Goal: Task Accomplishment & Management: Use online tool/utility

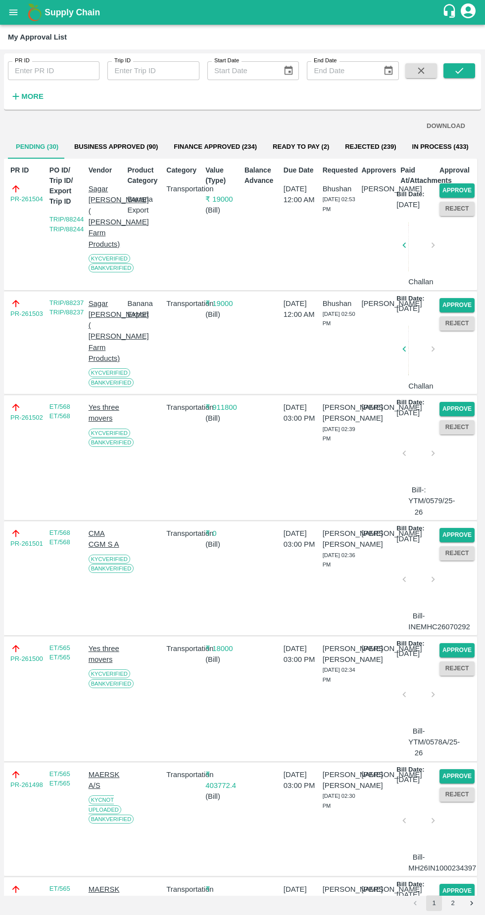
click at [462, 187] on button "Approve" at bounding box center [456, 190] width 35 height 14
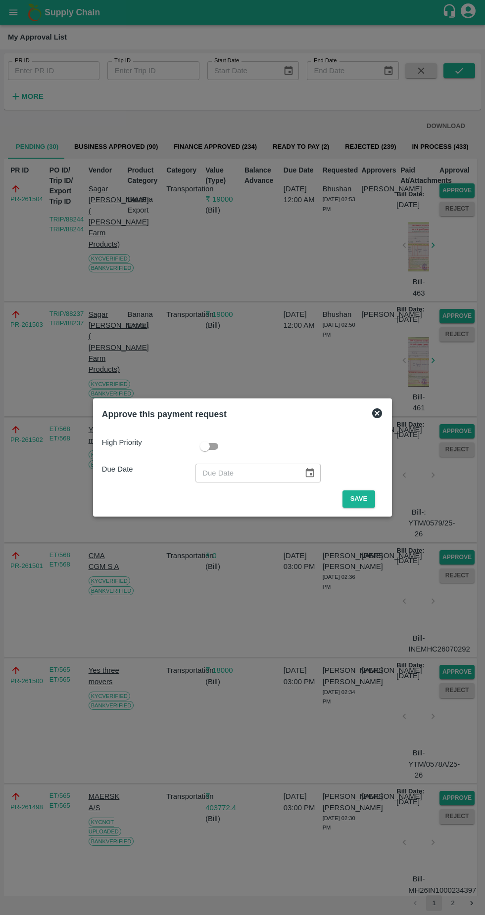
click at [361, 499] on button "Save" at bounding box center [358, 499] width 33 height 17
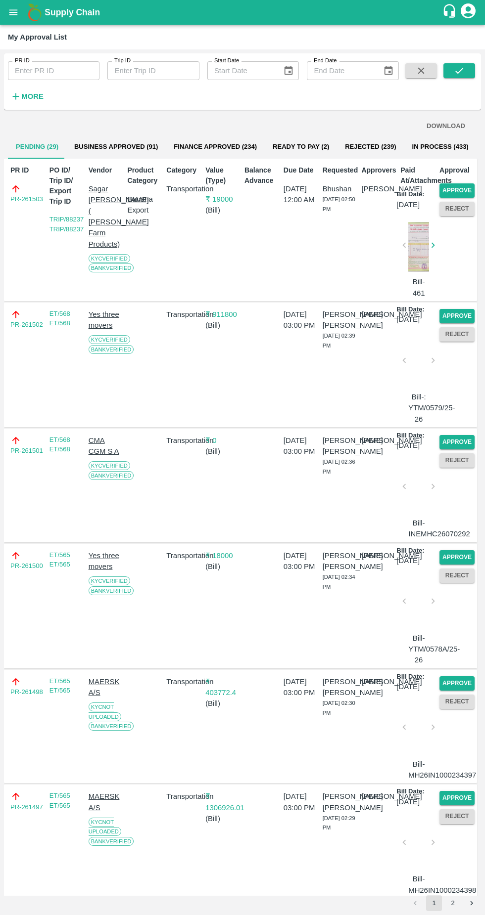
click at [460, 189] on button "Approve" at bounding box center [456, 190] width 35 height 14
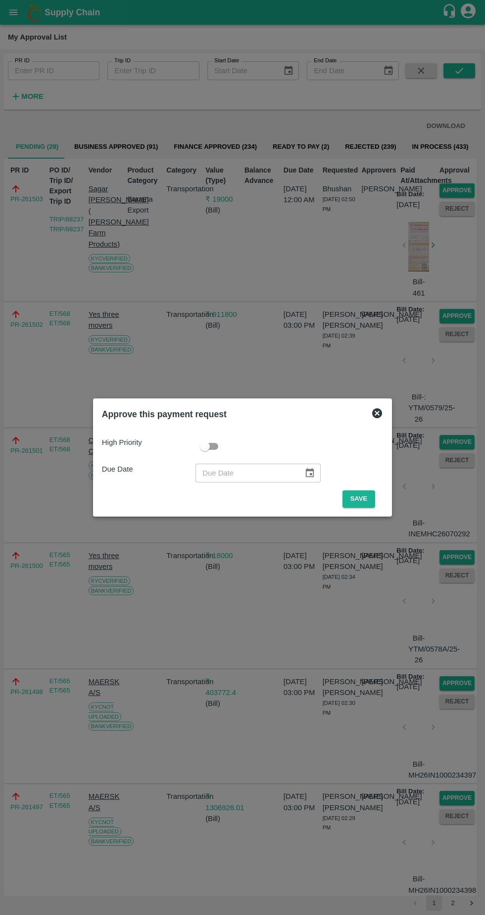
click at [368, 508] on div "High Priority Due Date ​ Save" at bounding box center [242, 468] width 289 height 87
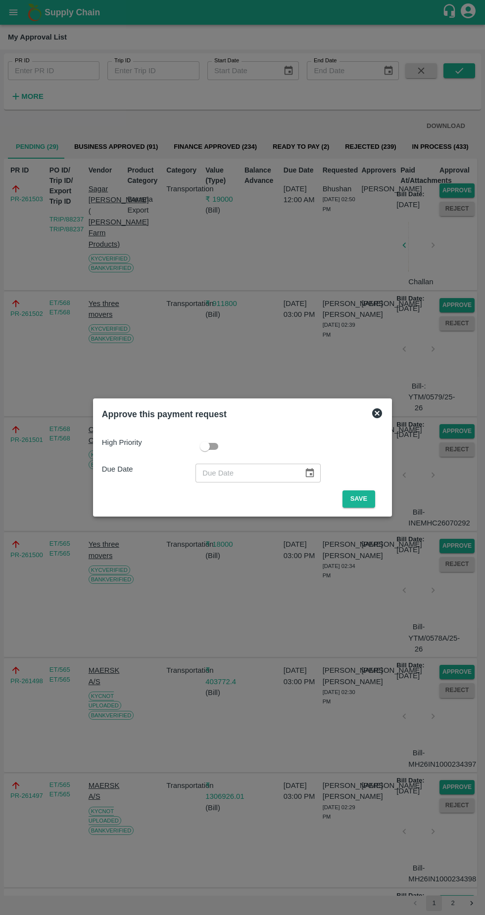
click at [358, 496] on button "Save" at bounding box center [358, 499] width 33 height 17
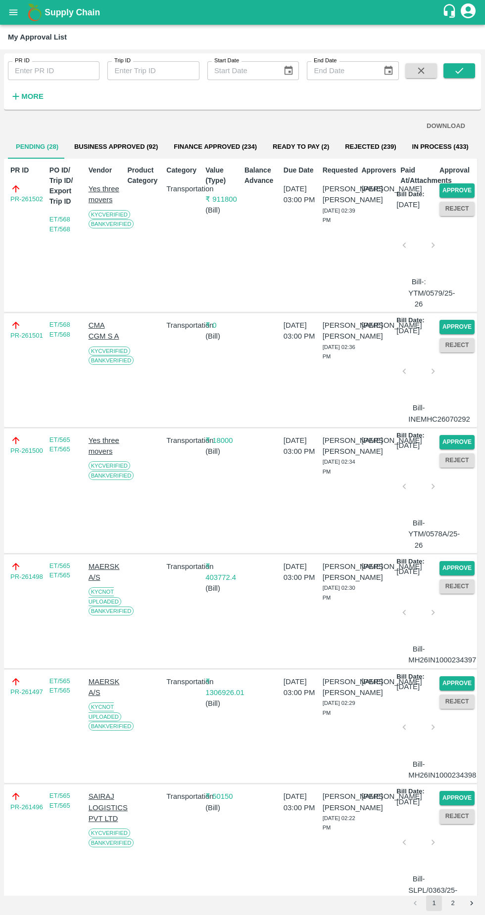
click at [464, 184] on button "Approve" at bounding box center [456, 190] width 35 height 14
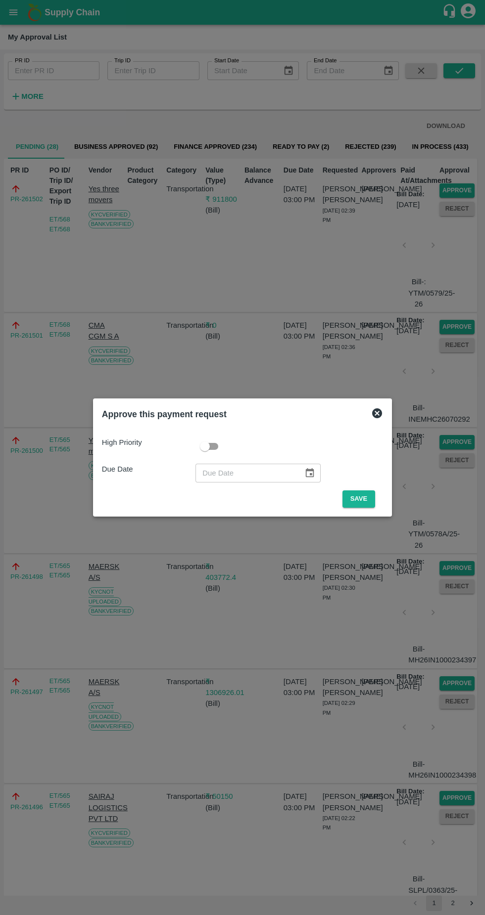
click at [361, 499] on button "Save" at bounding box center [358, 499] width 33 height 17
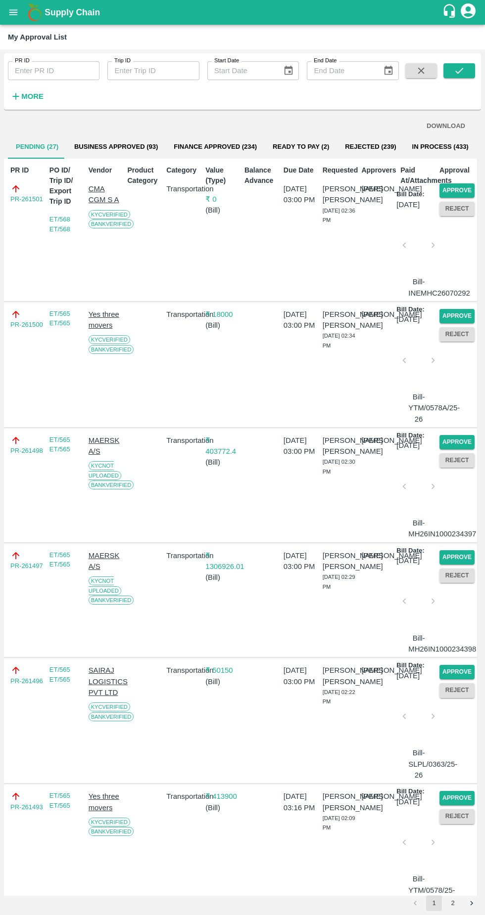
click at [459, 188] on button "Approve" at bounding box center [456, 190] width 35 height 14
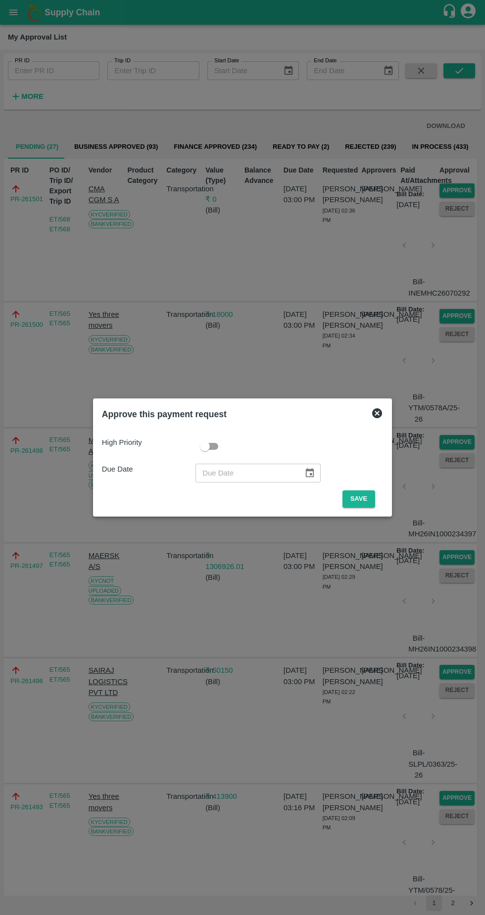
click at [361, 500] on button "Save" at bounding box center [358, 499] width 33 height 17
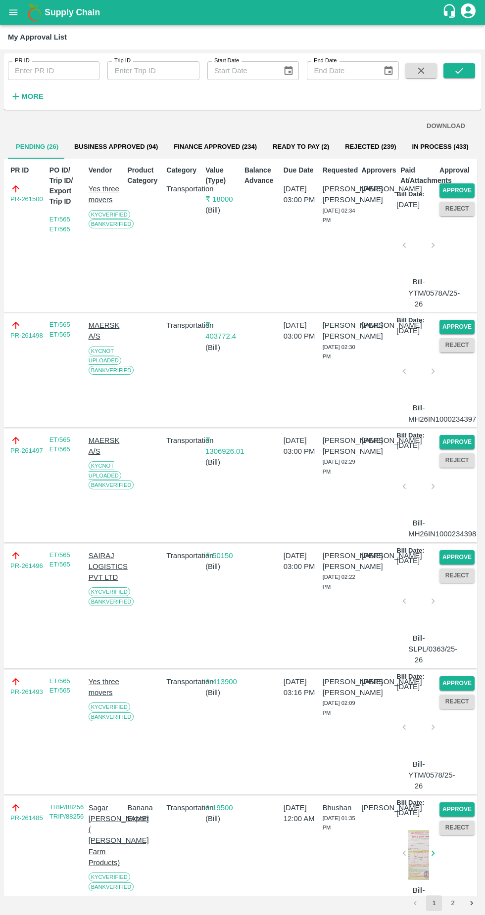
click at [461, 188] on button "Approve" at bounding box center [456, 190] width 35 height 14
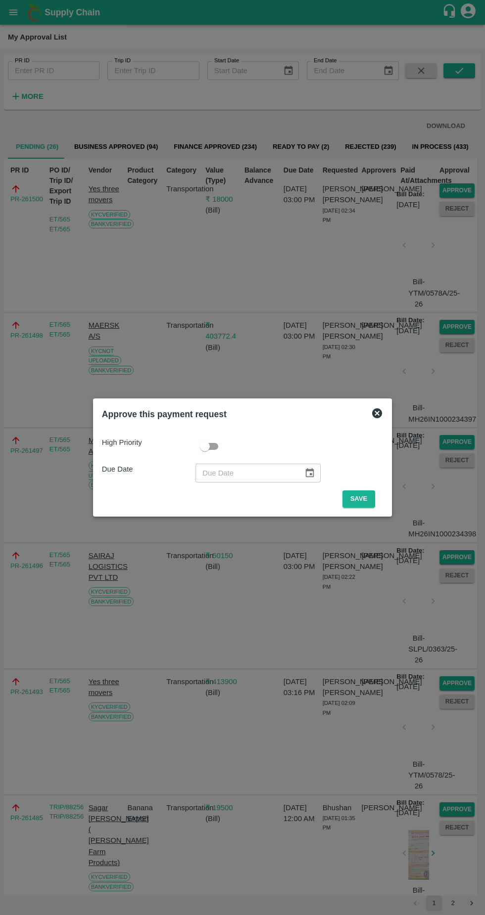
click at [356, 506] on button "Save" at bounding box center [358, 499] width 33 height 17
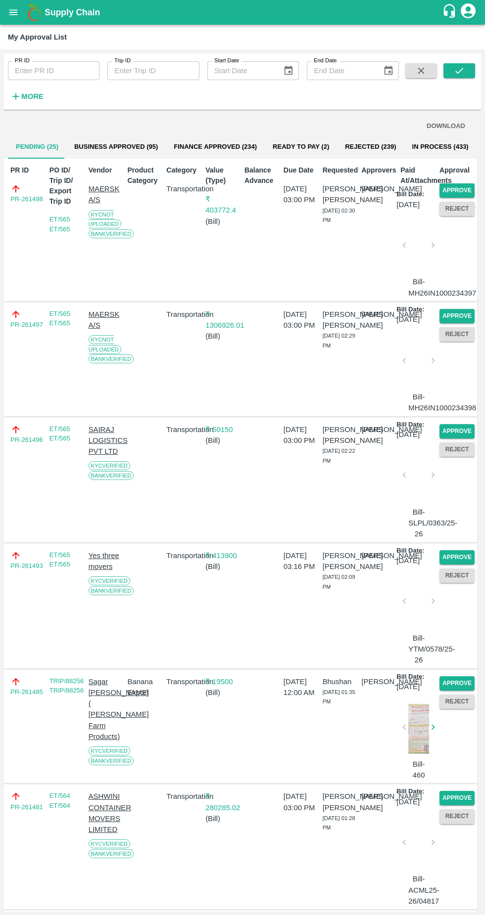
click at [466, 192] on button "Approve" at bounding box center [456, 190] width 35 height 14
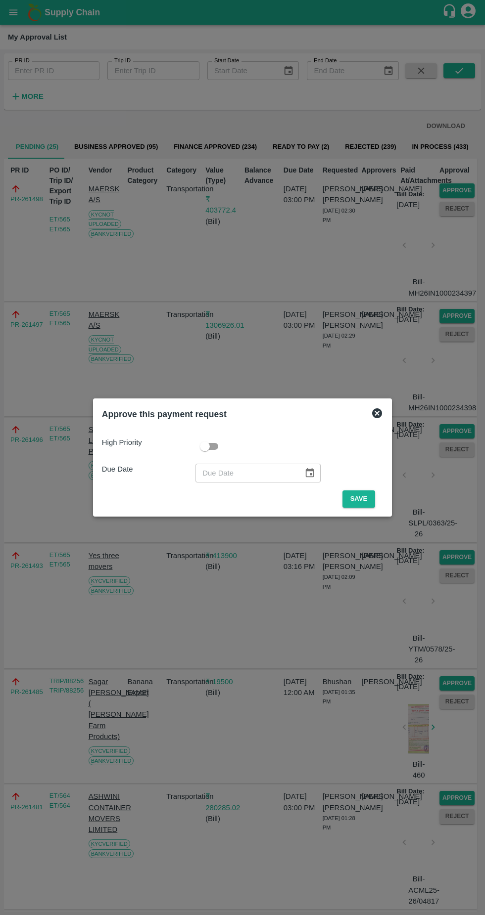
click at [354, 497] on button "Save" at bounding box center [358, 499] width 33 height 17
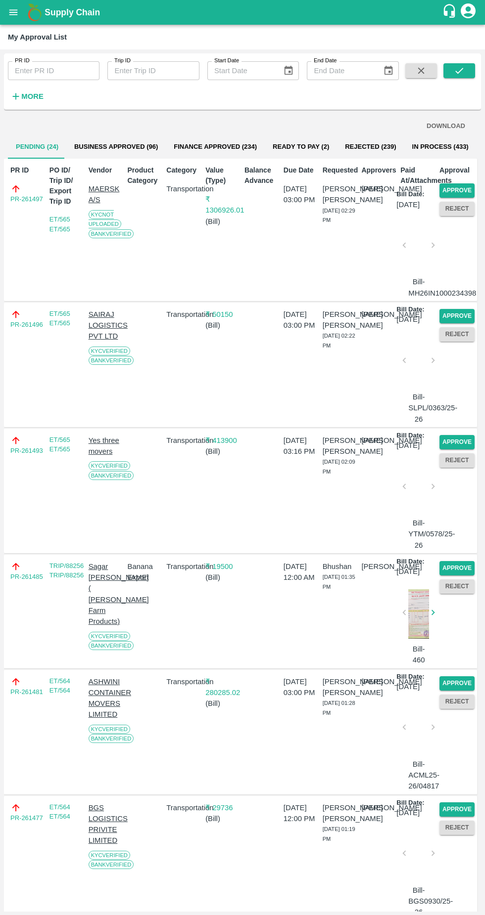
click at [460, 186] on button "Approve" at bounding box center [456, 190] width 35 height 14
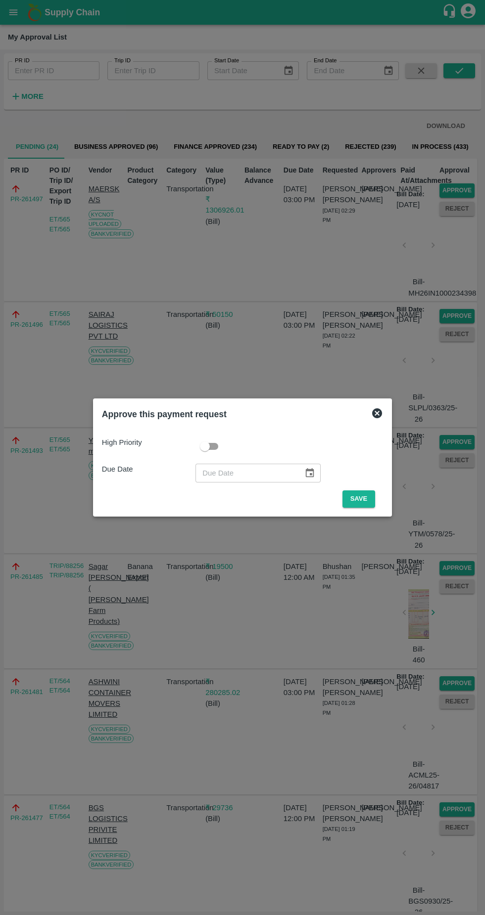
click at [366, 499] on button "Save" at bounding box center [358, 499] width 33 height 17
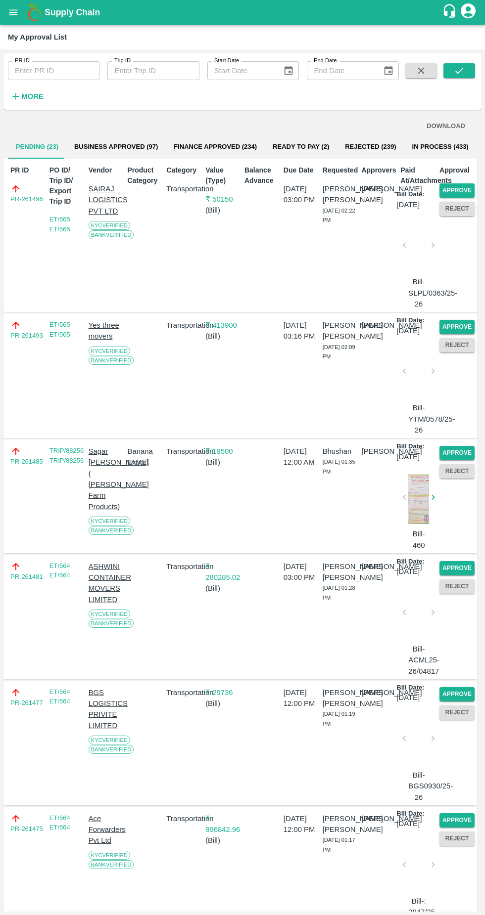
click at [449, 190] on button "Approve" at bounding box center [456, 190] width 35 height 14
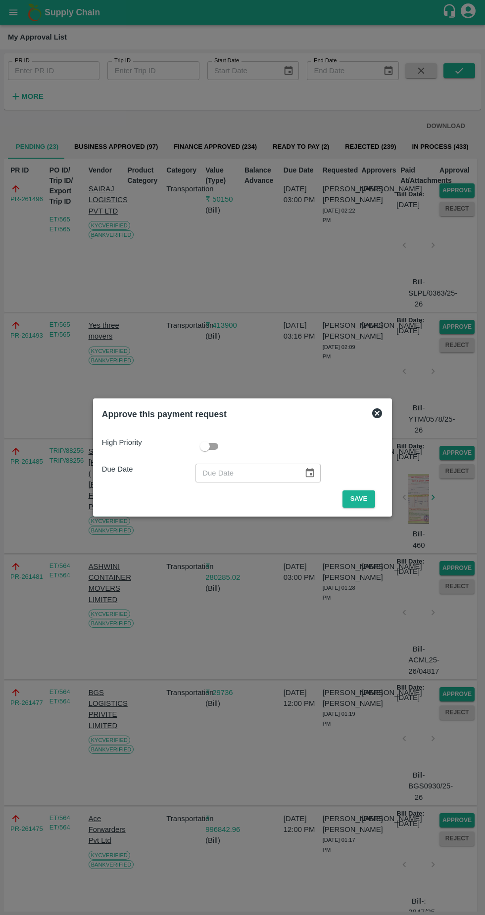
click at [357, 508] on button "Save" at bounding box center [358, 499] width 33 height 17
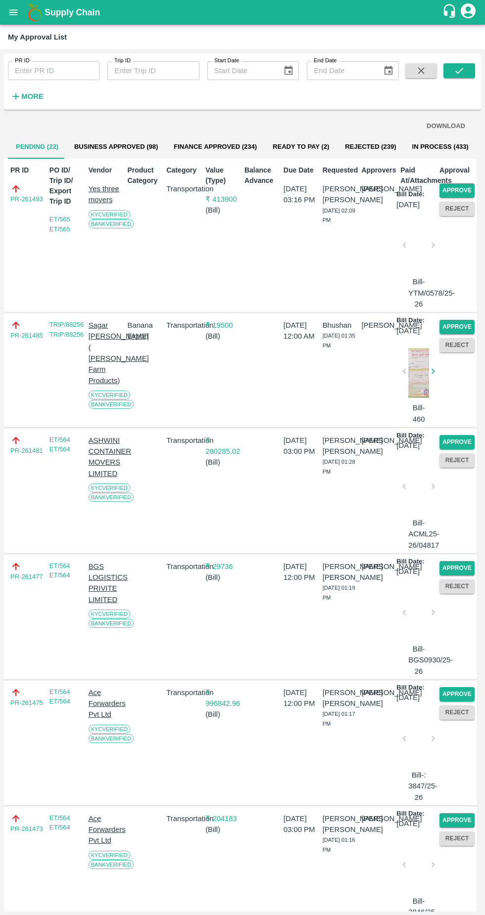
click at [464, 190] on button "Approve" at bounding box center [456, 190] width 35 height 14
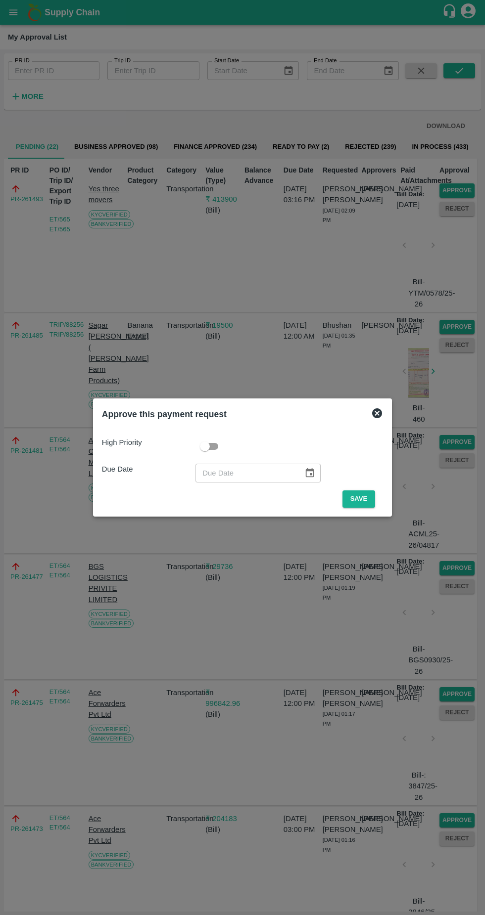
click at [366, 495] on button "Save" at bounding box center [358, 499] width 33 height 17
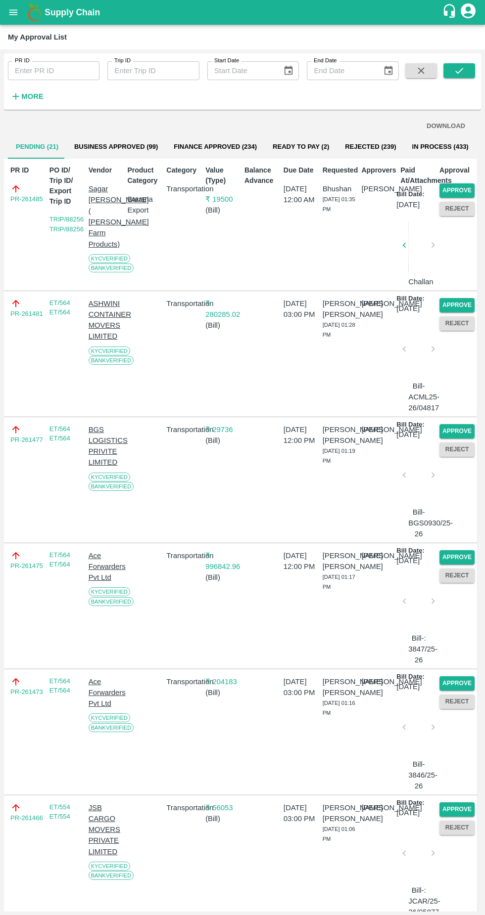
click at [465, 192] on button "Approve" at bounding box center [456, 190] width 35 height 14
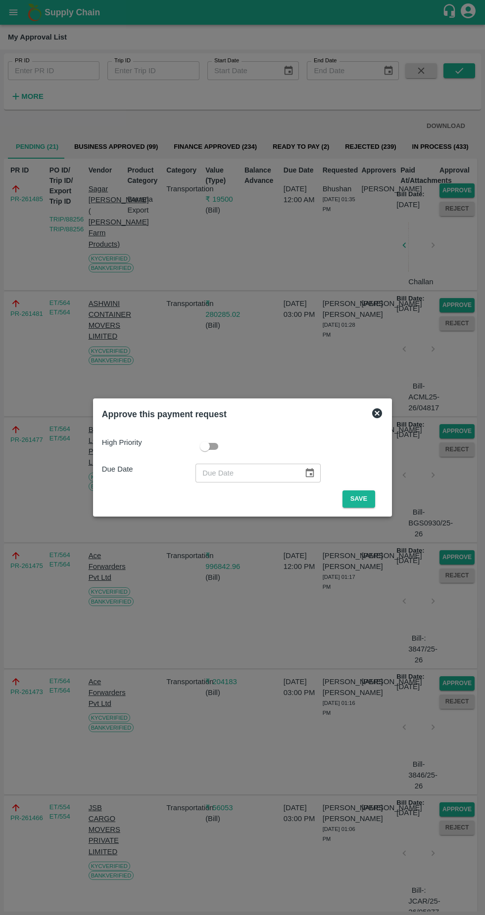
click at [359, 496] on button "Save" at bounding box center [358, 499] width 33 height 17
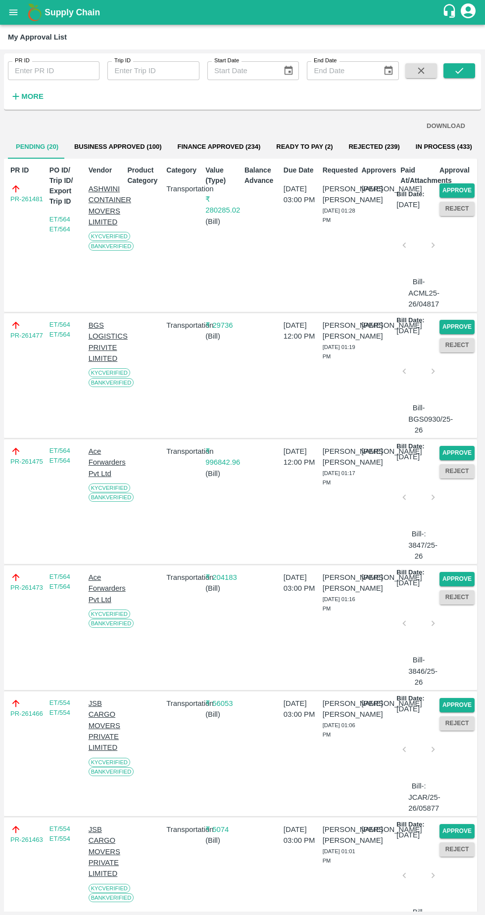
click at [457, 185] on button "Approve" at bounding box center [456, 190] width 35 height 14
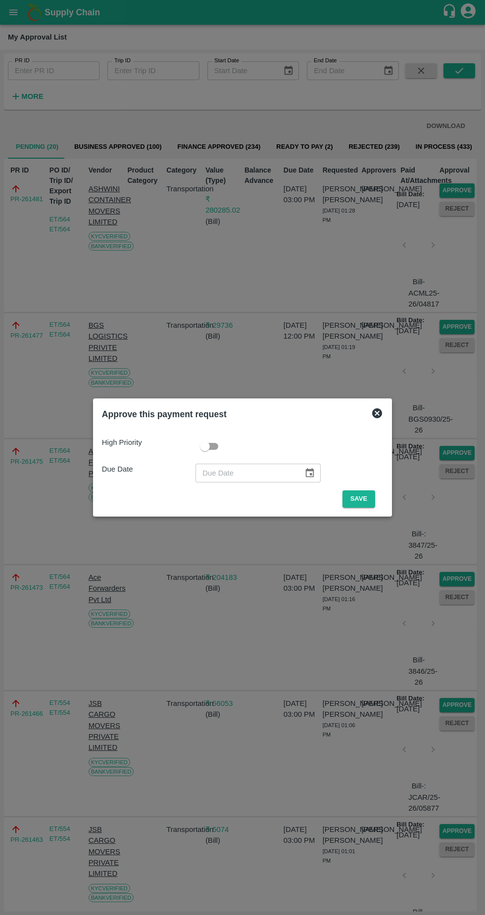
click at [357, 477] on div "​" at bounding box center [288, 473] width 187 height 19
click at [365, 501] on button "Save" at bounding box center [358, 499] width 33 height 17
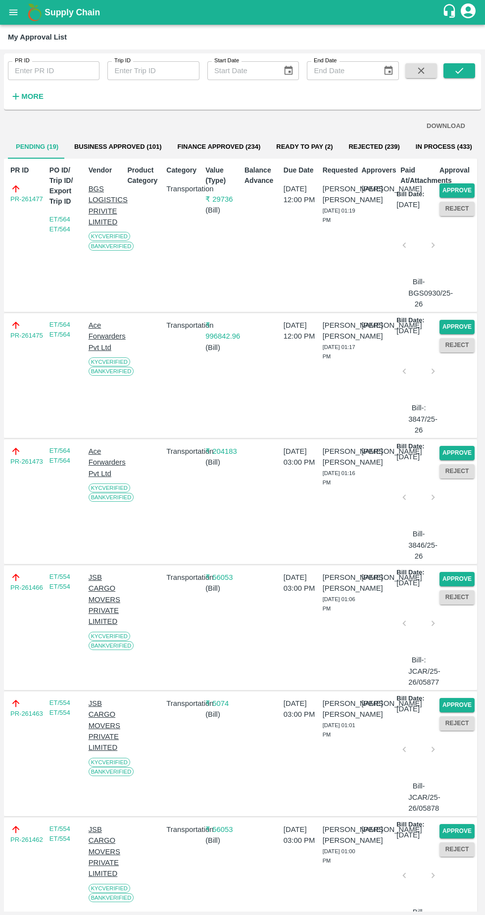
click at [468, 185] on button "Approve" at bounding box center [456, 190] width 35 height 14
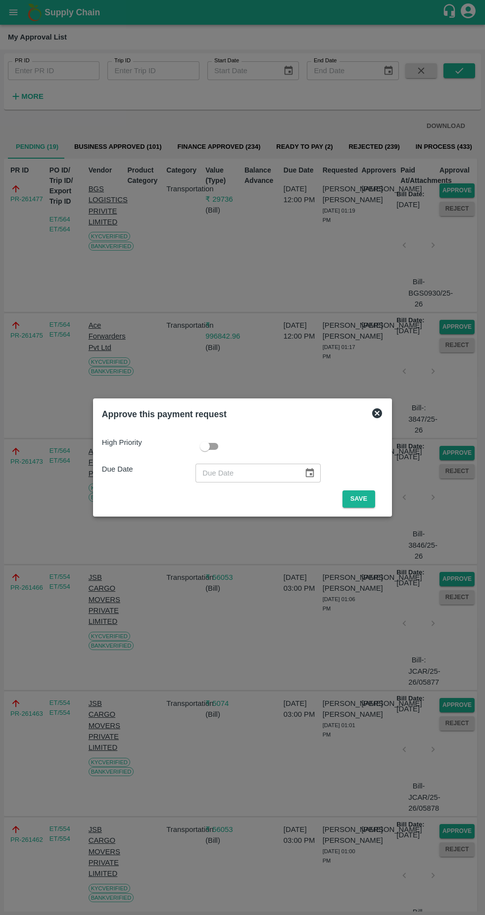
click at [363, 495] on button "Save" at bounding box center [358, 499] width 33 height 17
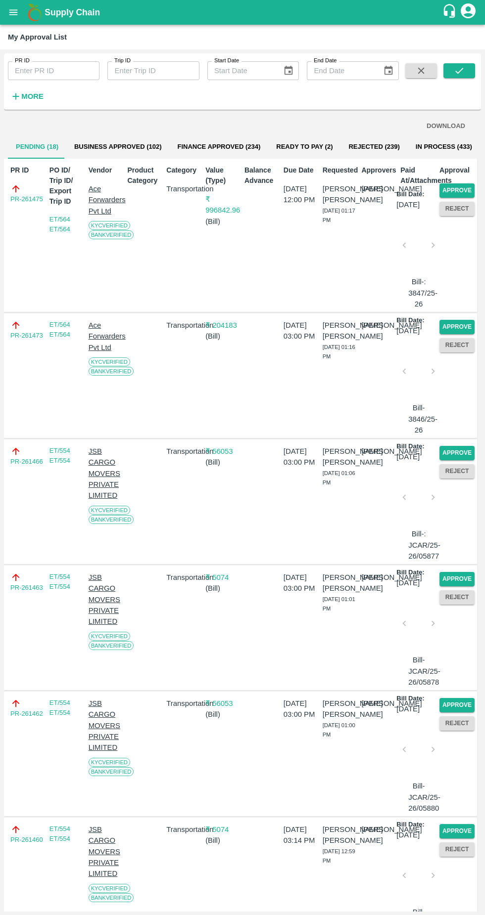
click at [462, 190] on button "Approve" at bounding box center [456, 190] width 35 height 14
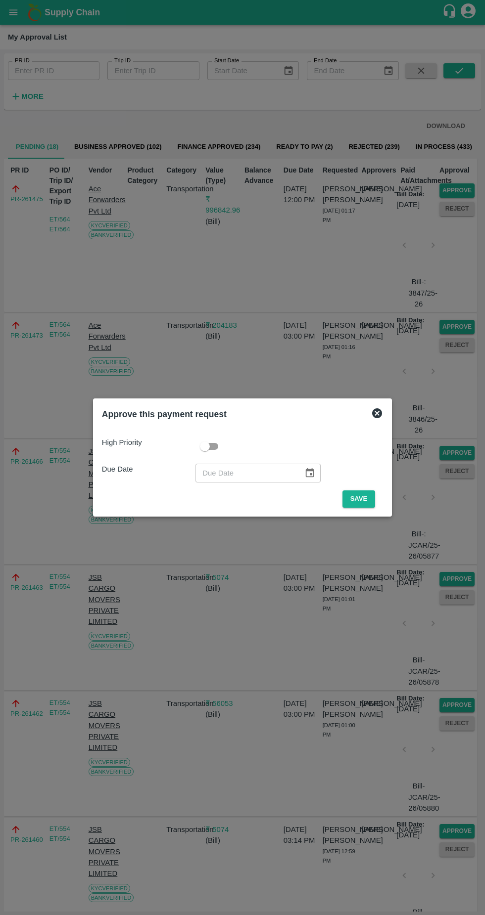
click at [364, 495] on button "Save" at bounding box center [358, 499] width 33 height 17
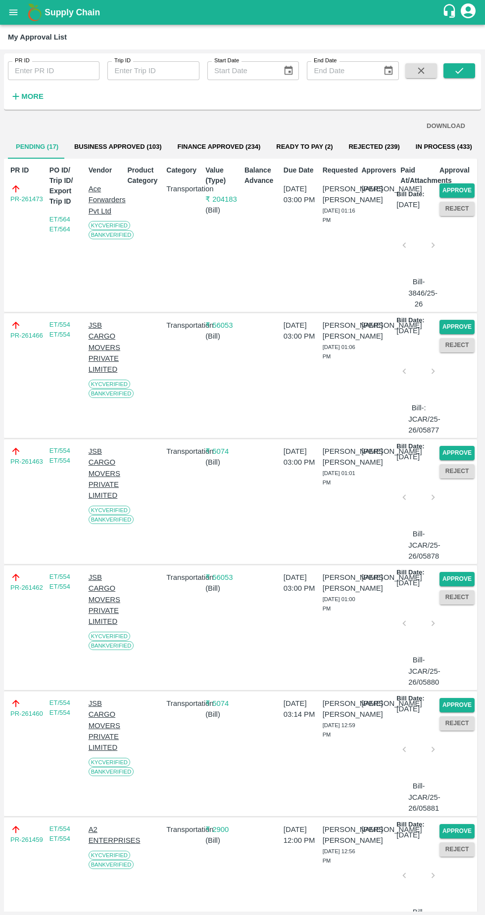
click at [451, 191] on button "Approve" at bounding box center [456, 190] width 35 height 14
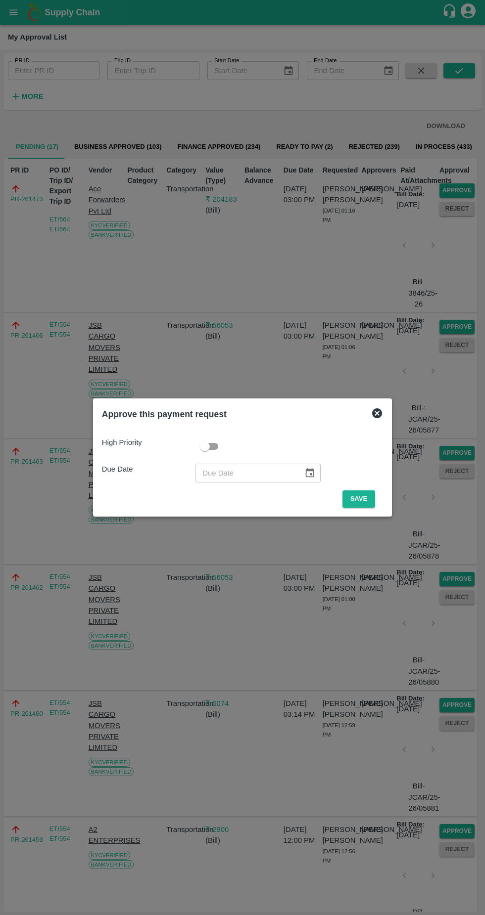
click at [361, 499] on button "Save" at bounding box center [358, 499] width 33 height 17
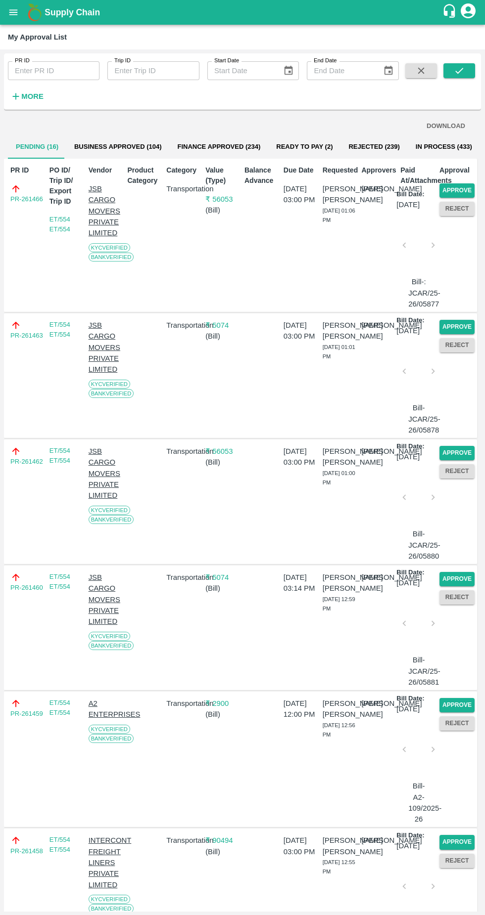
click at [466, 184] on button "Approve" at bounding box center [456, 190] width 35 height 14
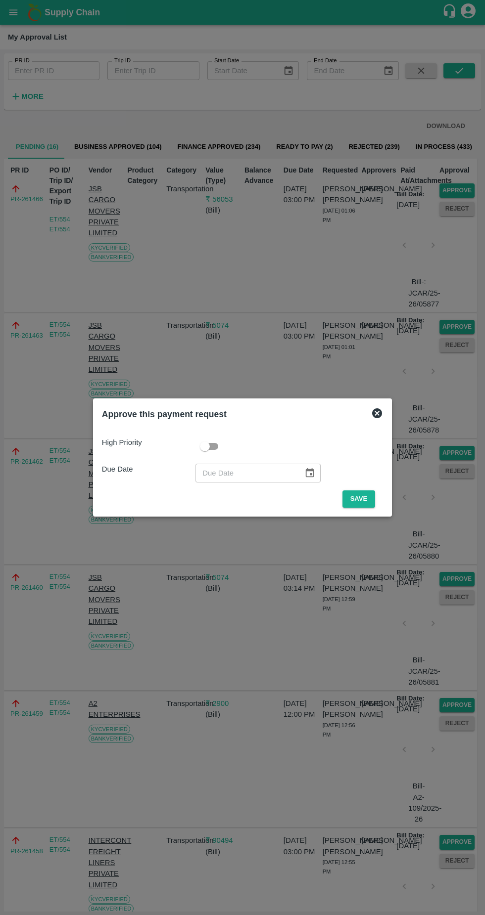
click at [361, 499] on button "Save" at bounding box center [358, 499] width 33 height 17
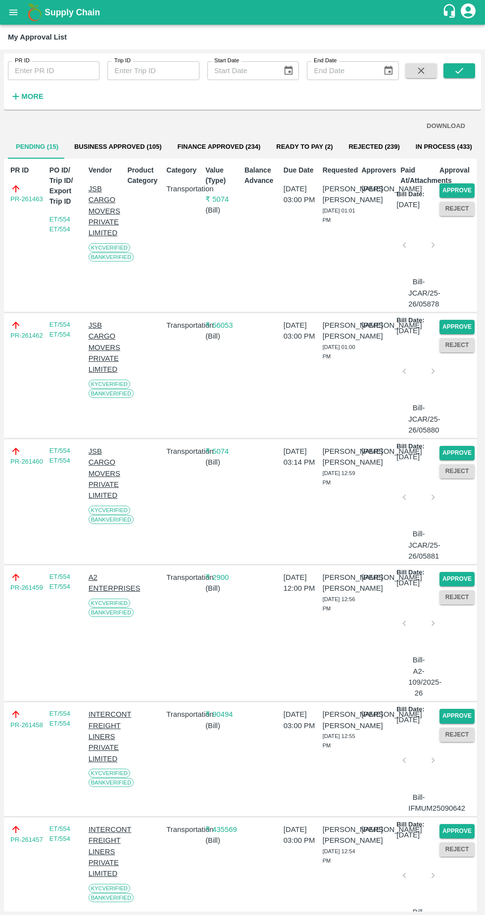
click at [463, 189] on button "Approve" at bounding box center [456, 190] width 35 height 14
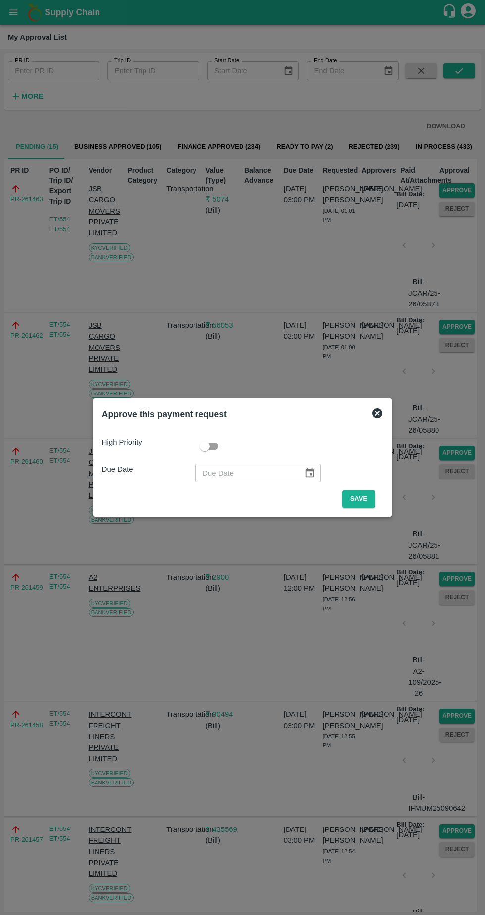
click at [359, 495] on button "Save" at bounding box center [358, 499] width 33 height 17
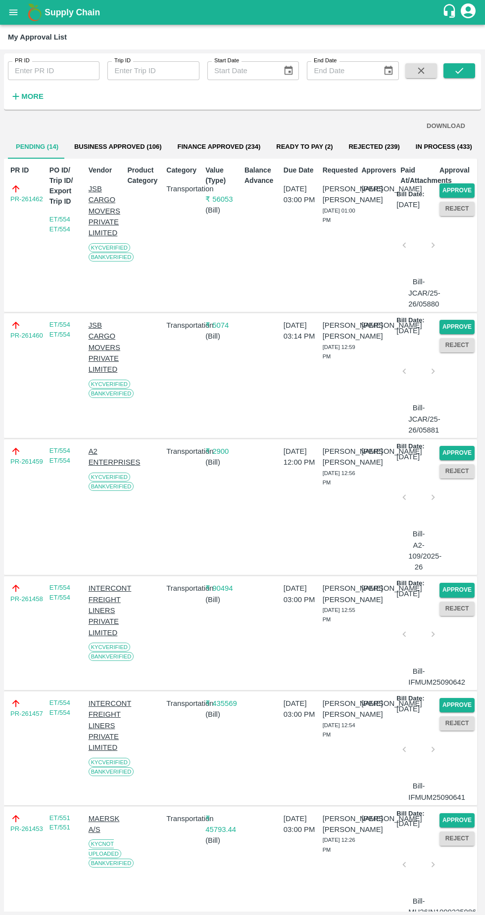
click at [452, 192] on button "Approve" at bounding box center [456, 190] width 35 height 14
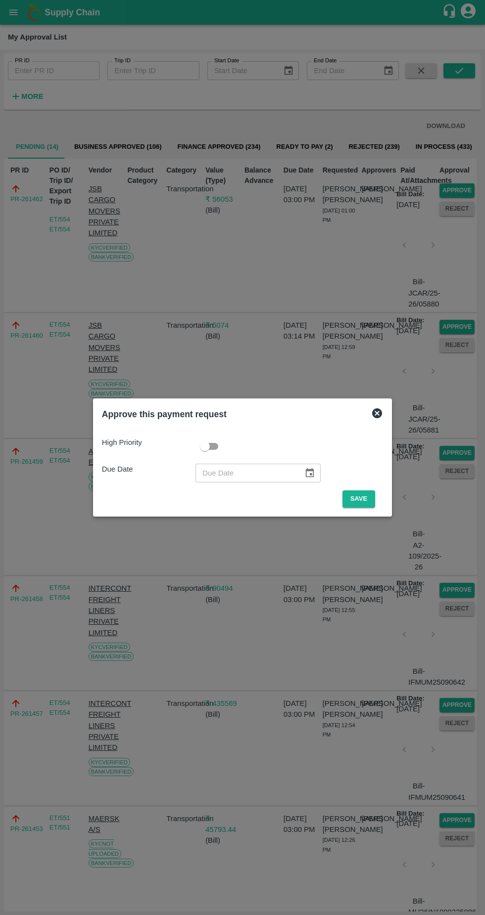
click at [362, 499] on button "Save" at bounding box center [358, 499] width 33 height 17
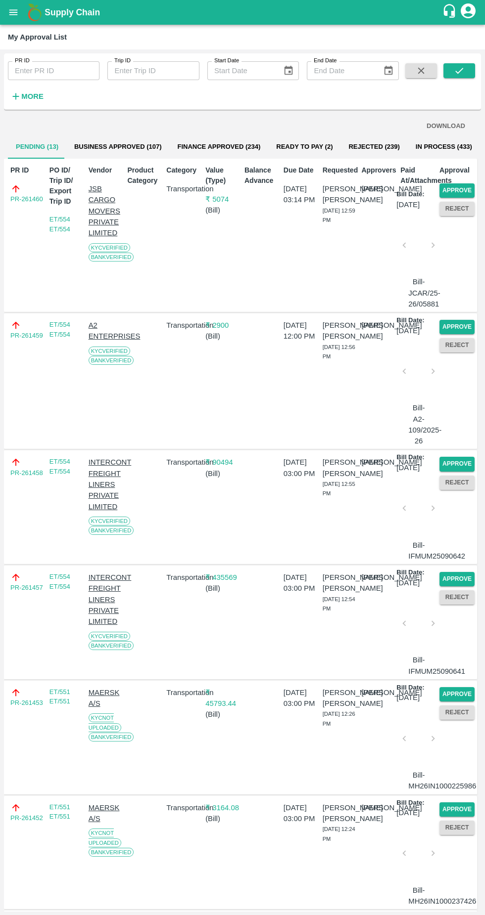
click at [456, 194] on button "Approve" at bounding box center [456, 190] width 35 height 14
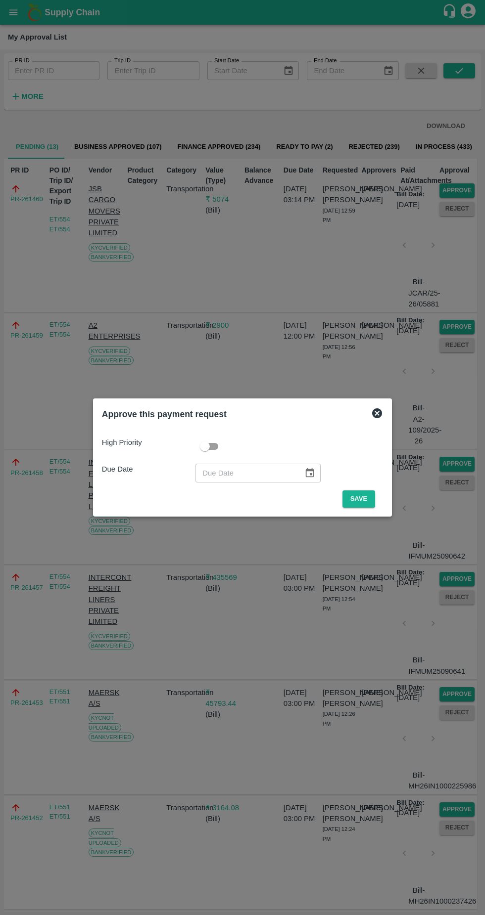
click at [367, 496] on button "Save" at bounding box center [358, 499] width 33 height 17
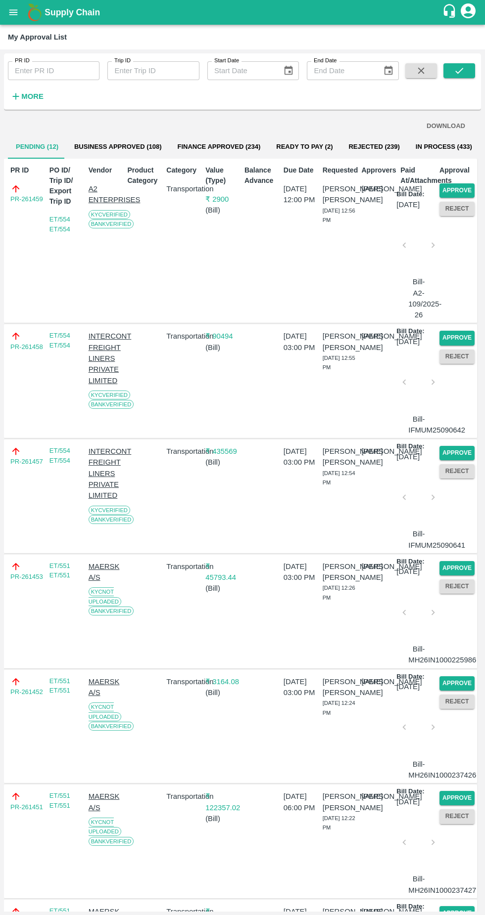
click at [218, 199] on p "₹ 2900" at bounding box center [222, 199] width 35 height 11
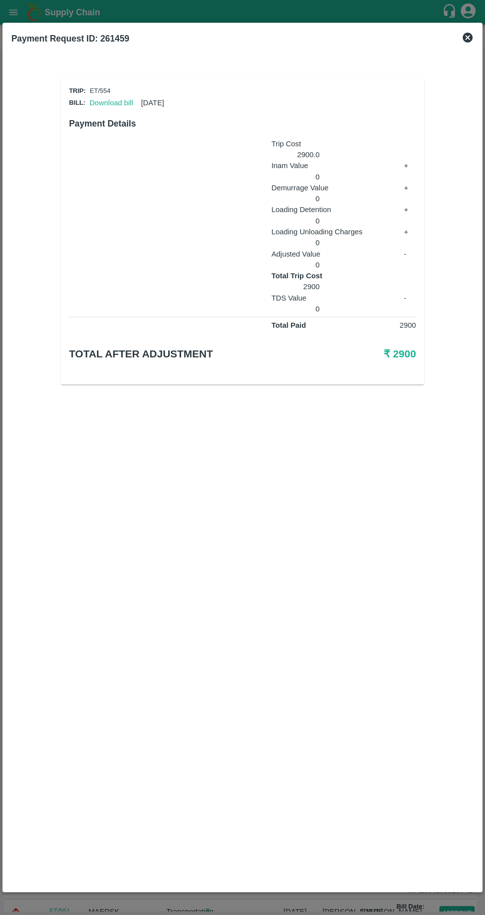
click at [473, 41] on icon at bounding box center [467, 38] width 12 height 12
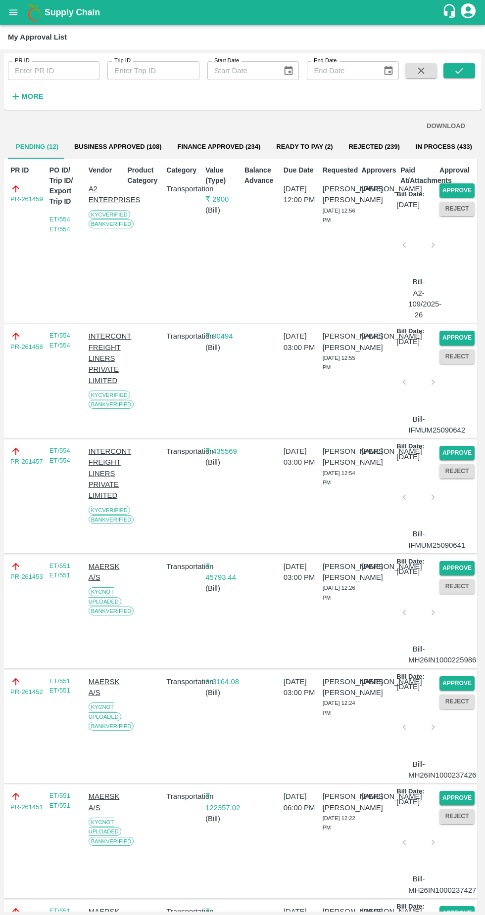
click at [442, 189] on button "Approve" at bounding box center [456, 190] width 35 height 14
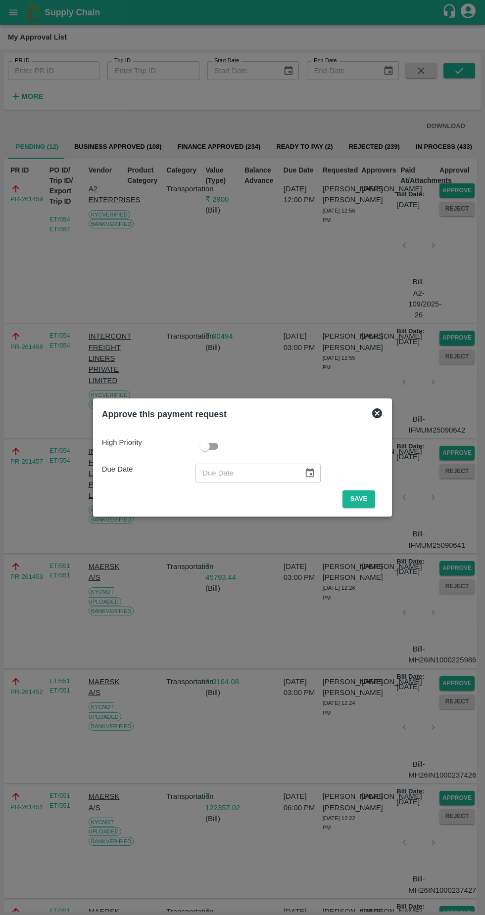
click at [365, 505] on button "Save" at bounding box center [358, 499] width 33 height 17
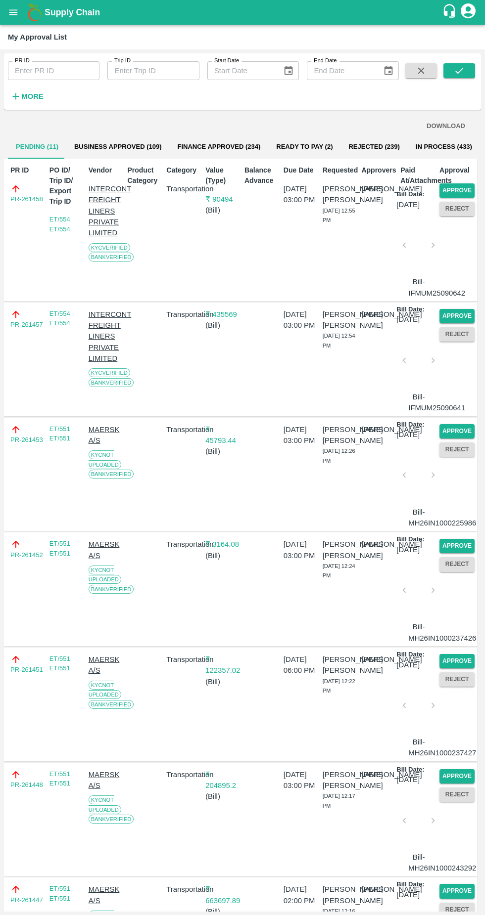
click at [452, 187] on button "Approve" at bounding box center [456, 190] width 35 height 14
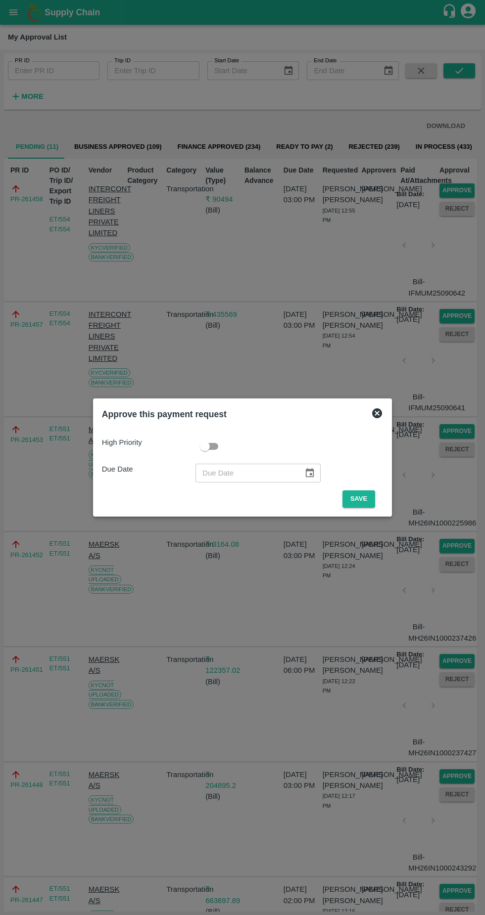
click at [361, 499] on button "Save" at bounding box center [358, 499] width 33 height 17
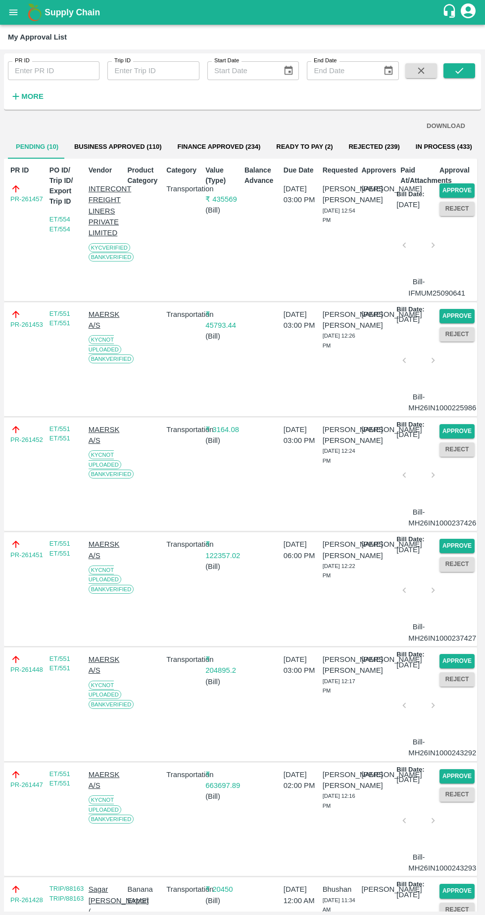
click at [459, 194] on button "Approve" at bounding box center [456, 190] width 35 height 14
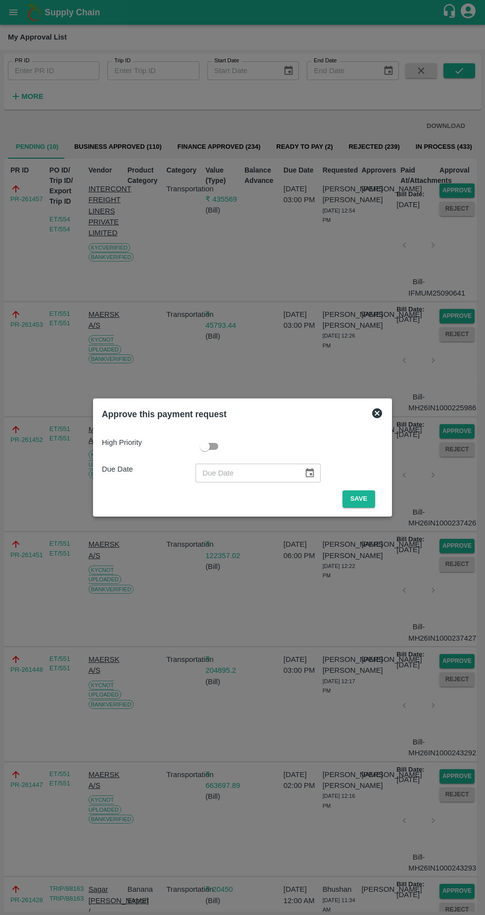
click at [363, 499] on button "Save" at bounding box center [358, 499] width 33 height 17
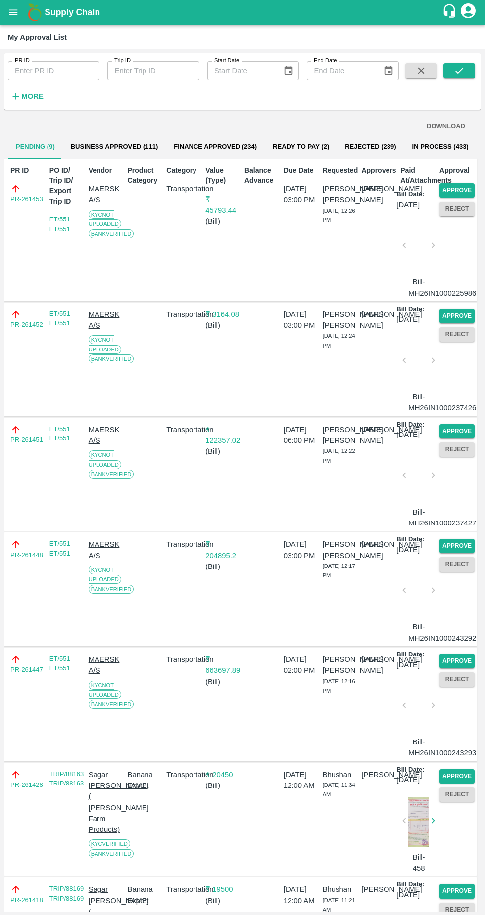
click at [455, 190] on button "Approve" at bounding box center [456, 190] width 35 height 14
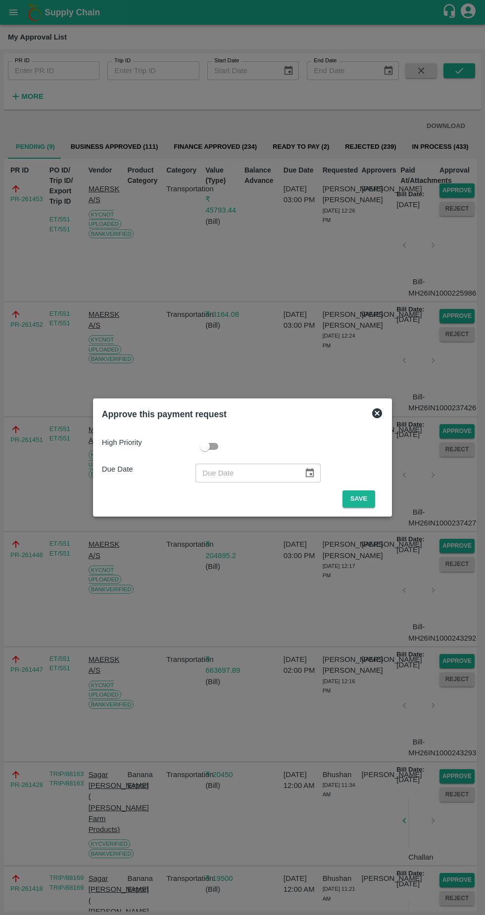
click at [362, 499] on button "Save" at bounding box center [358, 499] width 33 height 17
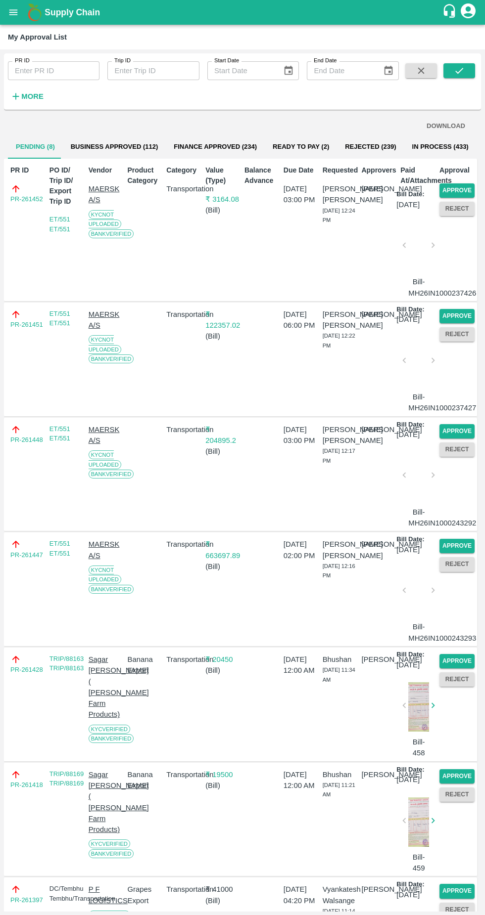
click at [469, 188] on button "Approve" at bounding box center [456, 190] width 35 height 14
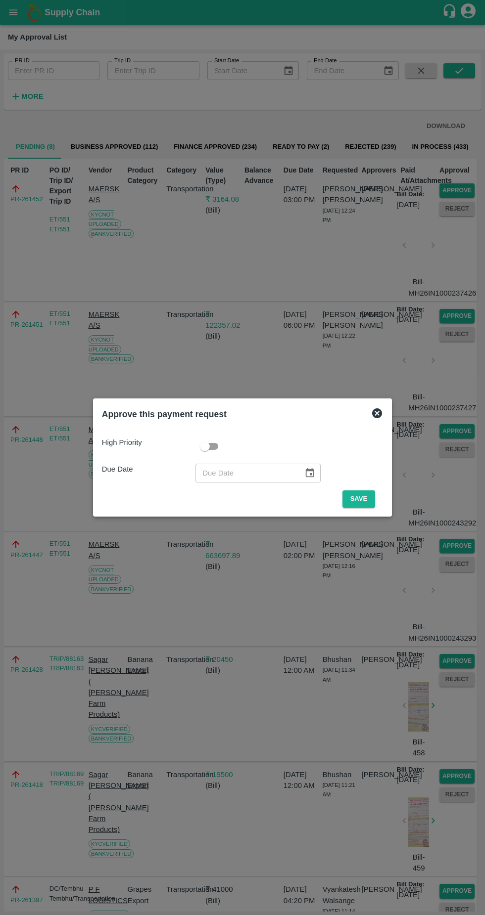
click at [361, 495] on button "Save" at bounding box center [358, 499] width 33 height 17
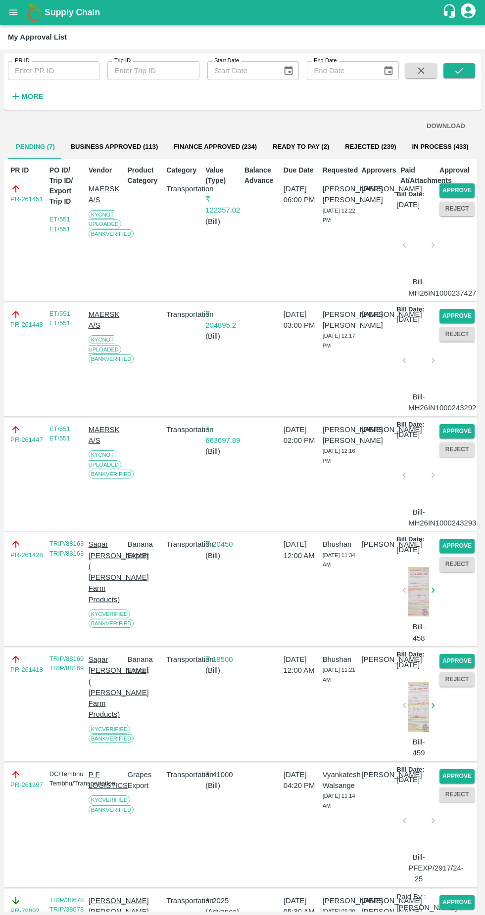
click at [462, 189] on button "Approve" at bounding box center [456, 190] width 35 height 14
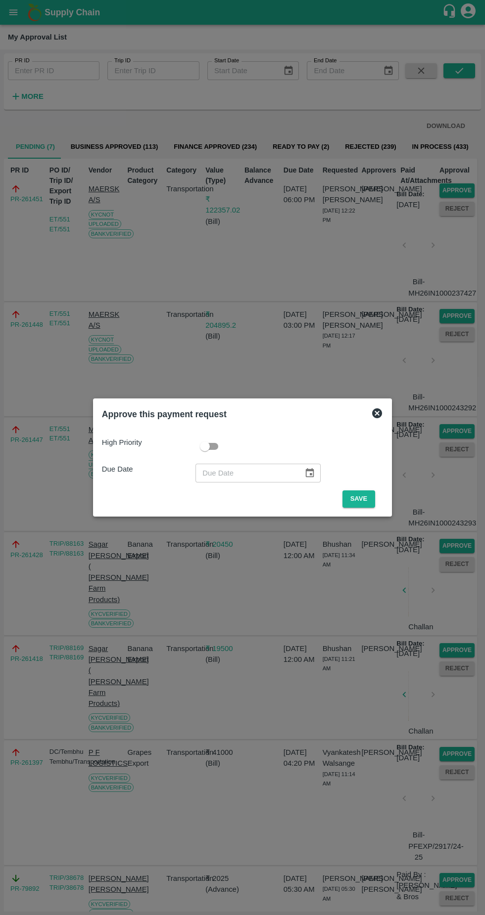
click at [361, 499] on button "Save" at bounding box center [358, 499] width 33 height 17
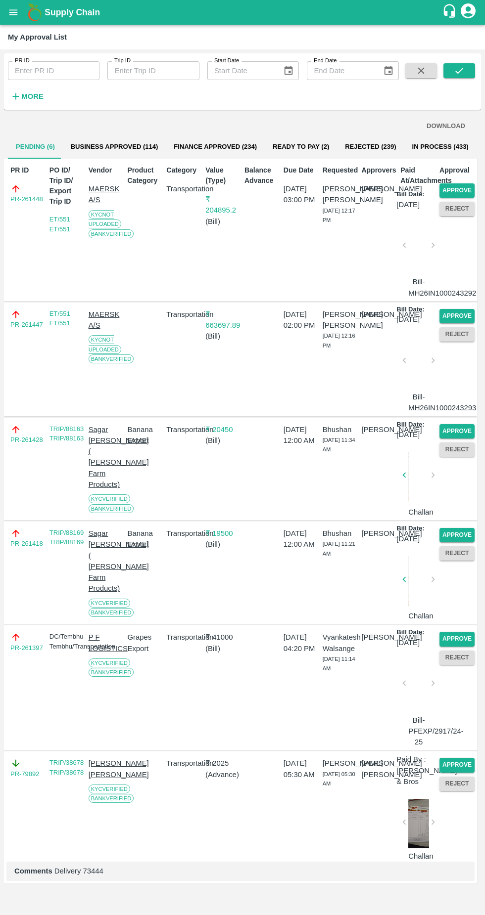
click at [454, 209] on button "Reject" at bounding box center [456, 209] width 35 height 14
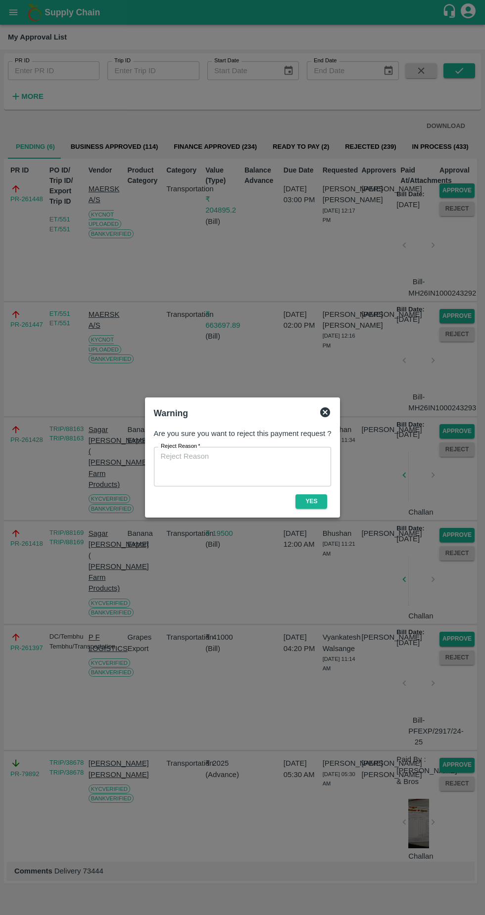
click at [315, 503] on button "Yes" at bounding box center [311, 501] width 32 height 14
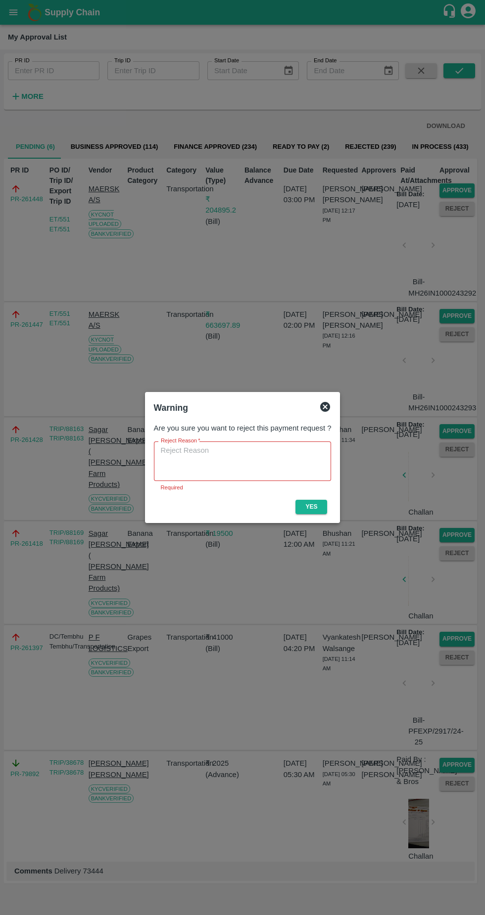
click at [328, 395] on div "Warning Are you sure you want to reject this payment request ? Reject Reason   …" at bounding box center [242, 458] width 195 height 132
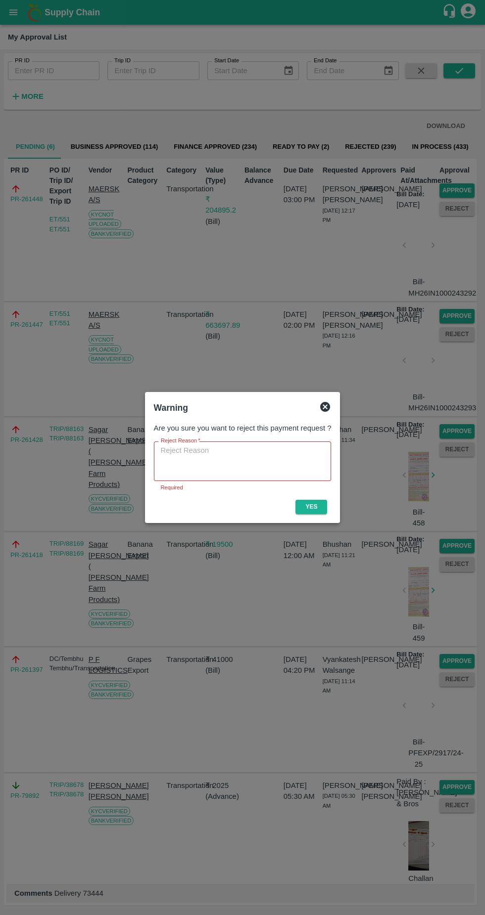
click at [334, 404] on div "Warning" at bounding box center [242, 408] width 185 height 22
click at [329, 405] on icon at bounding box center [325, 407] width 12 height 12
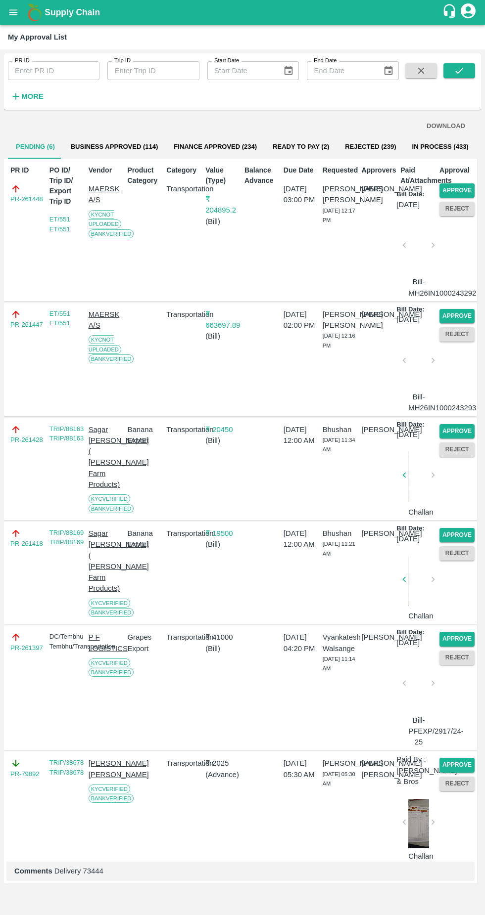
click at [457, 189] on button "Approve" at bounding box center [456, 190] width 35 height 14
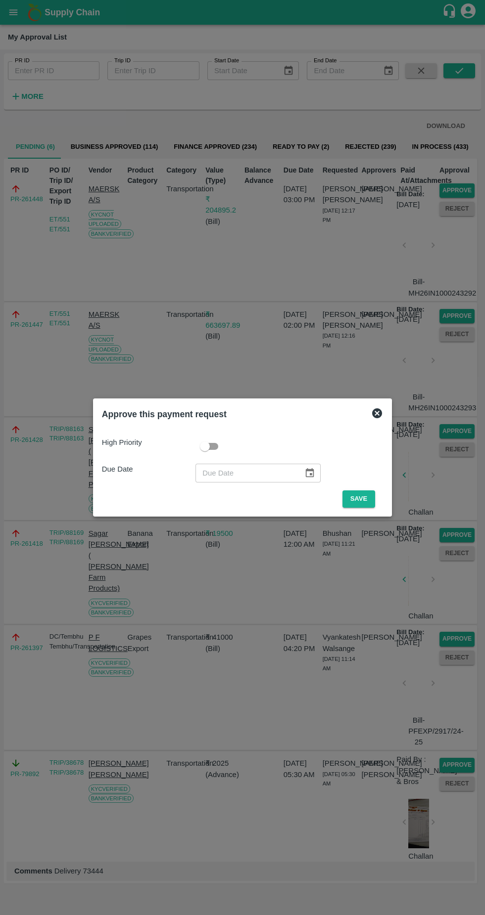
click at [350, 494] on button "Save" at bounding box center [358, 499] width 33 height 17
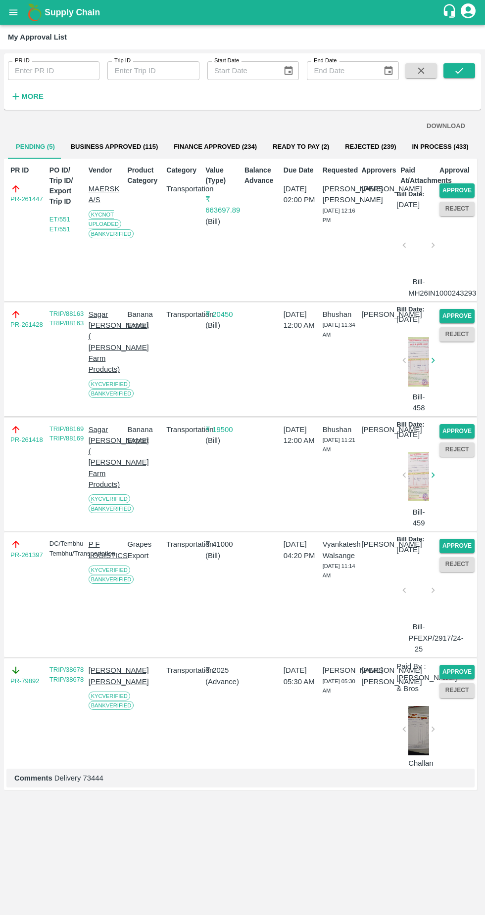
click at [450, 191] on button "Approve" at bounding box center [456, 190] width 35 height 14
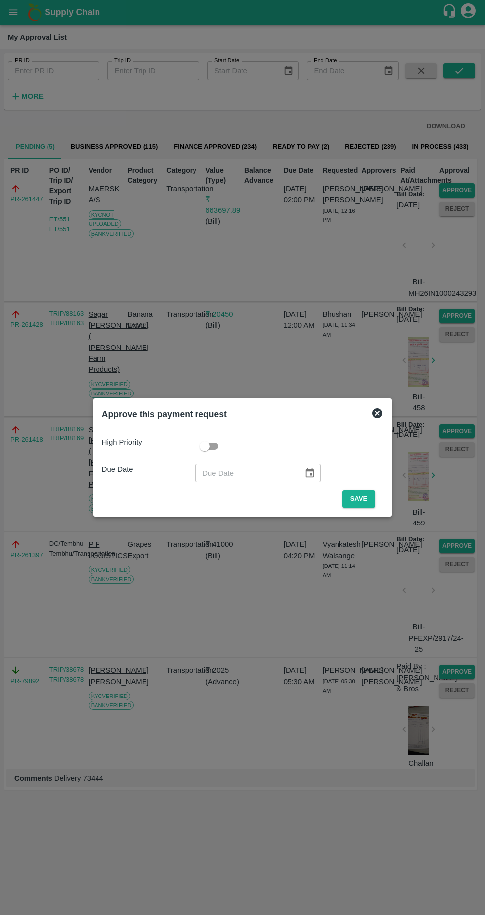
click at [361, 499] on button "Save" at bounding box center [358, 499] width 33 height 17
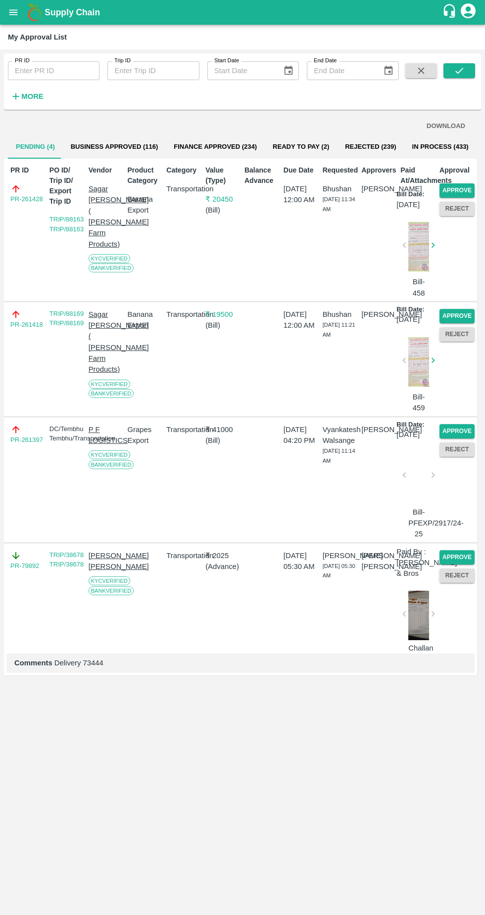
click at [460, 187] on button "Approve" at bounding box center [456, 190] width 35 height 14
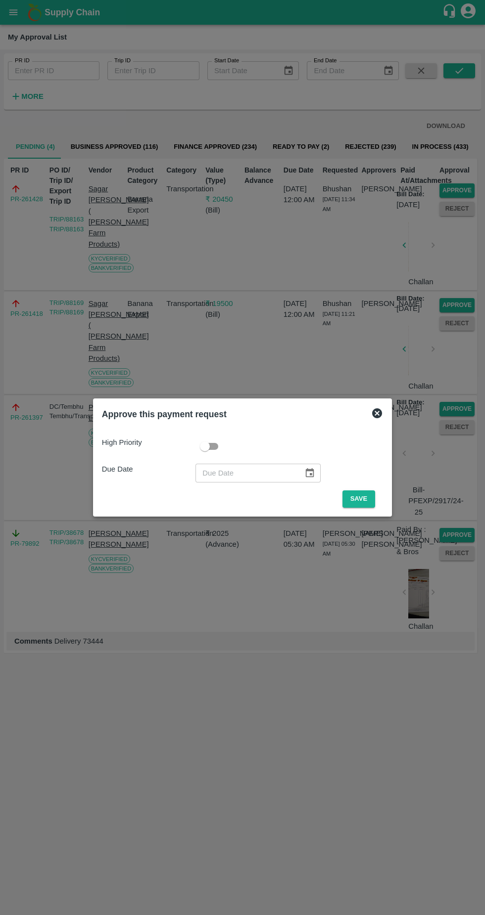
click at [362, 496] on button "Save" at bounding box center [358, 499] width 33 height 17
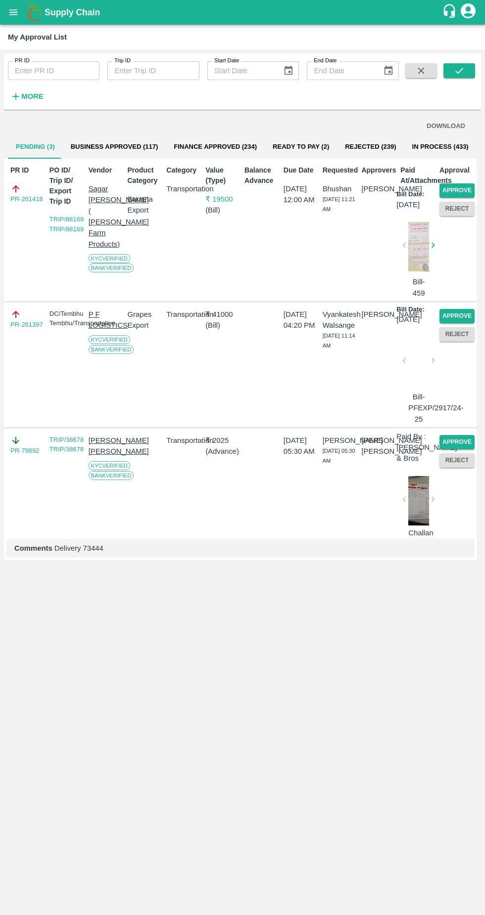
click at [461, 187] on button "Approve" at bounding box center [456, 190] width 35 height 14
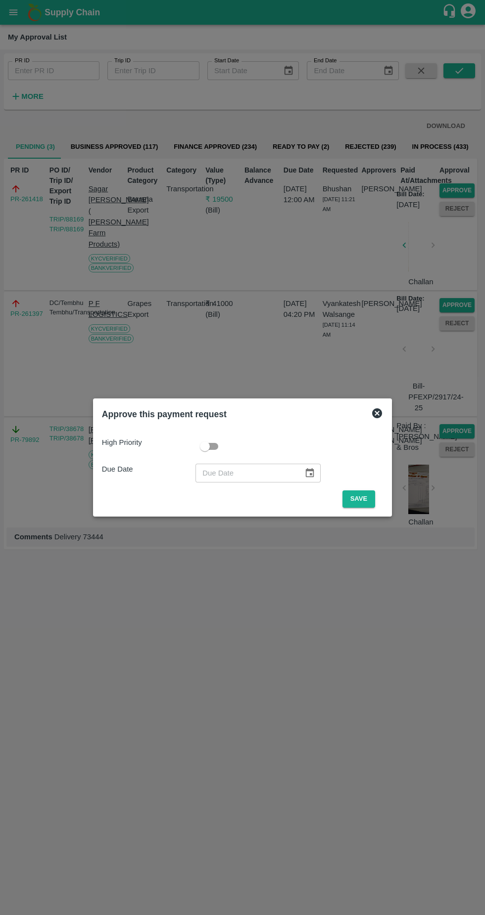
click at [364, 495] on button "Save" at bounding box center [358, 499] width 33 height 17
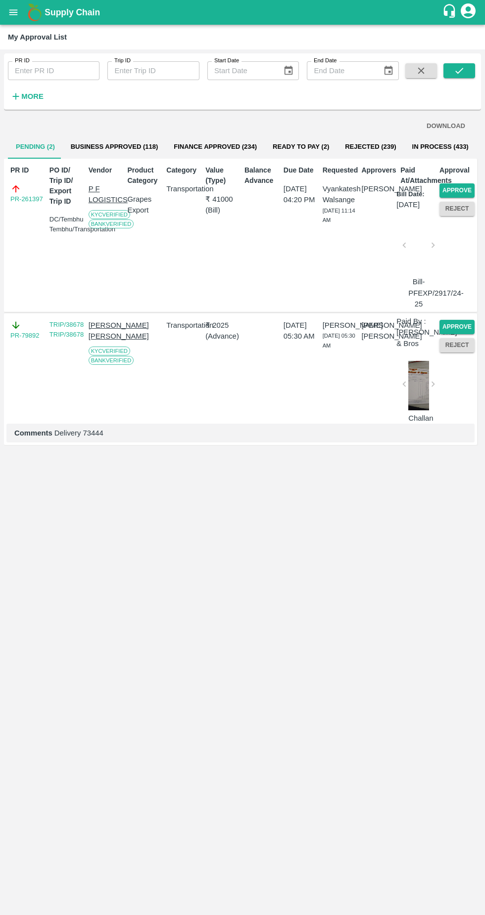
click at [463, 185] on button "Approve" at bounding box center [456, 190] width 35 height 14
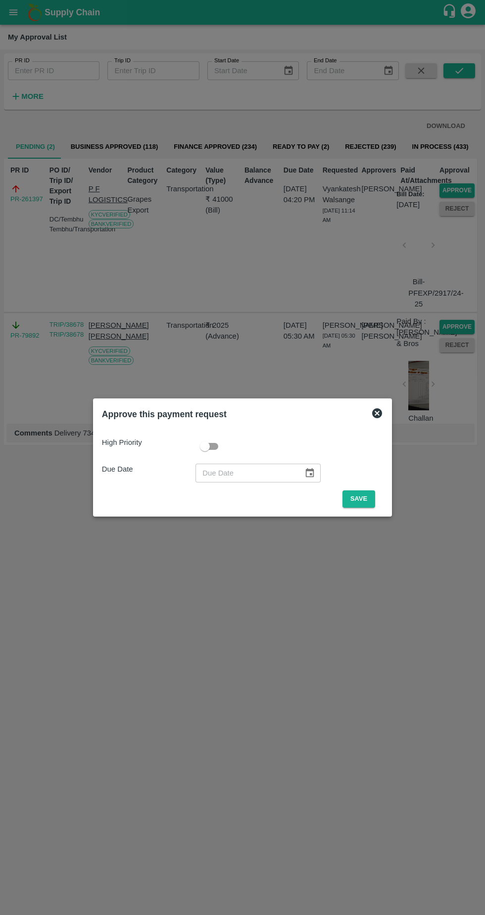
click at [367, 496] on button "Save" at bounding box center [358, 499] width 33 height 17
